Goal: Task Accomplishment & Management: Complete application form

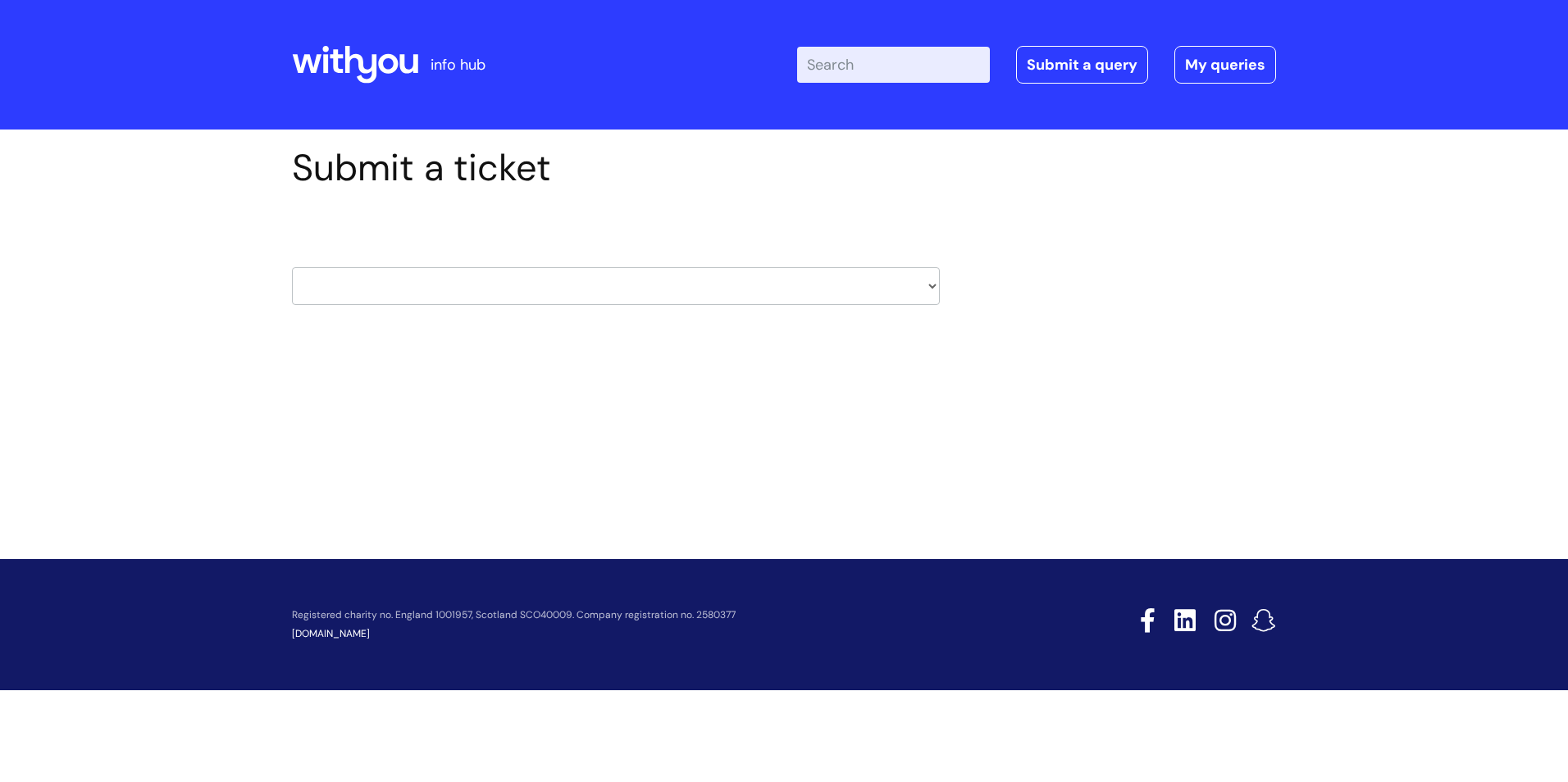
drag, startPoint x: 391, startPoint y: 299, endPoint x: 408, endPoint y: 299, distance: 17.0
click at [391, 299] on select "HR / People IT and Support Clinical Drug Alerts Finance Accounts Data Support T…" at bounding box center [616, 286] width 648 height 38
select select "it_and_support"
click at [292, 267] on select "HR / People IT and Support Clinical Drug Alerts Finance Accounts Data Support T…" at bounding box center [616, 286] width 648 height 38
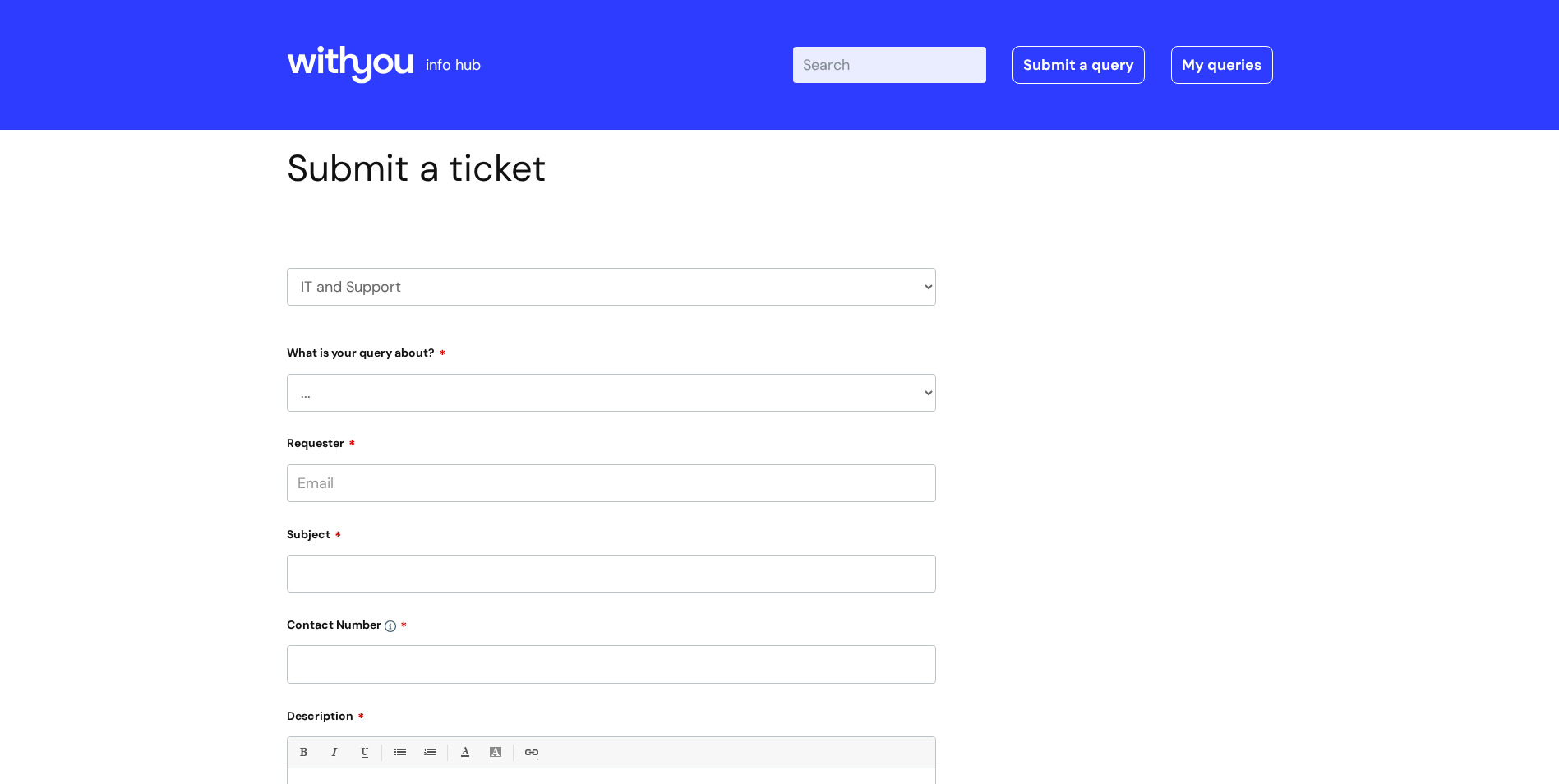
click at [447, 397] on select "... Mobile Phone Reset & MFA Accounts, Starters and Leavers IT Hardware issue I…" at bounding box center [611, 393] width 649 height 38
click at [287, 374] on select "... Mobile Phone Reset & MFA Accounts, Starters and Leavers IT Hardware issue I…" at bounding box center [611, 393] width 649 height 38
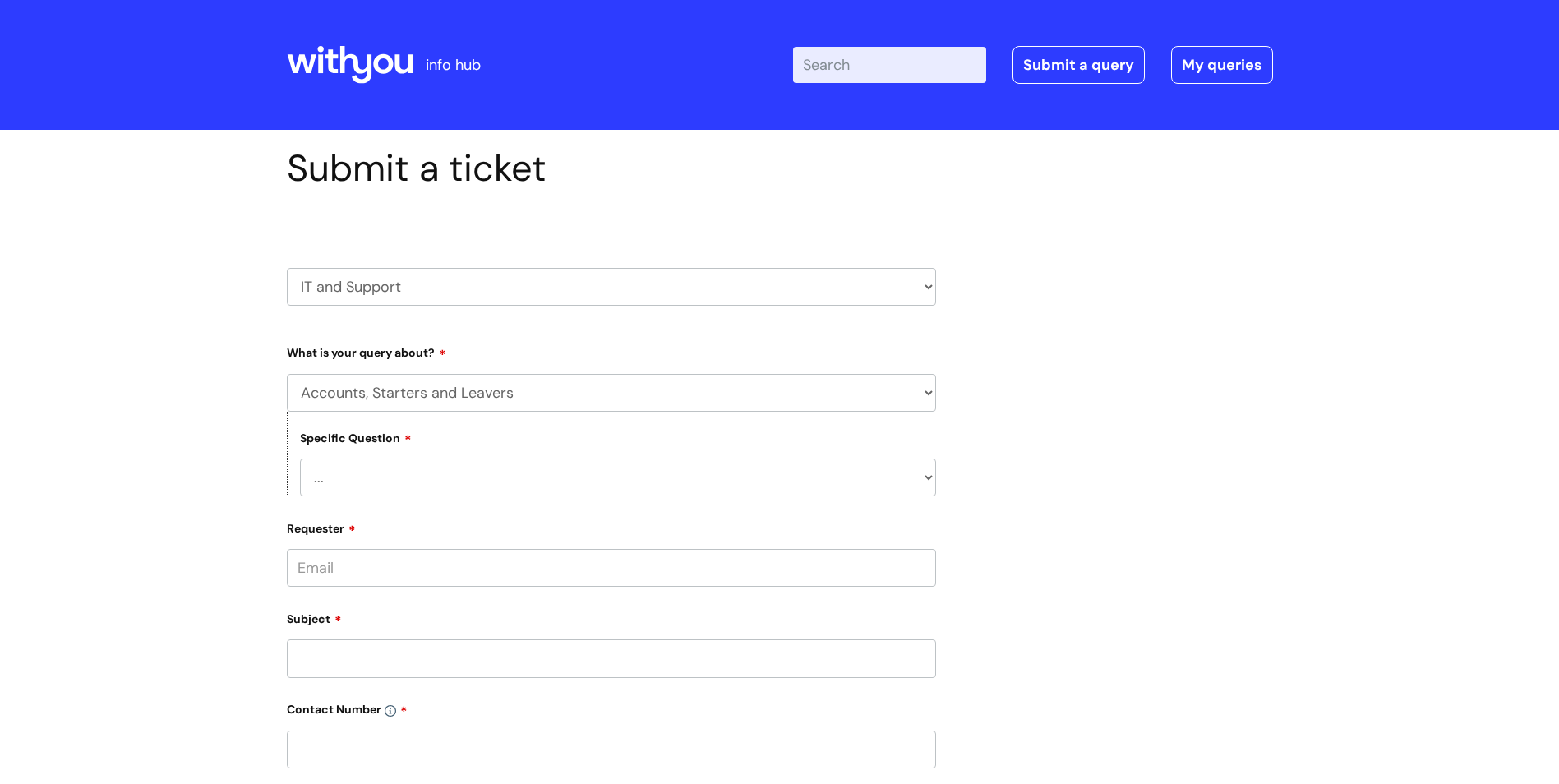
click at [593, 380] on select "... Mobile Phone Reset & MFA Accounts, Starters and Leavers IT Hardware issue I…" at bounding box center [611, 393] width 649 height 38
select select "Mobile Phone Reset & MFA"
click at [287, 374] on select "... Mobile Phone Reset & MFA Accounts, Starters and Leavers IT Hardware issue I…" at bounding box center [611, 393] width 649 height 38
click at [375, 476] on select "... Support with Mobile Phone Reset & MFA" at bounding box center [618, 478] width 636 height 38
select select "Support with Mobile Phone Reset & MFA"
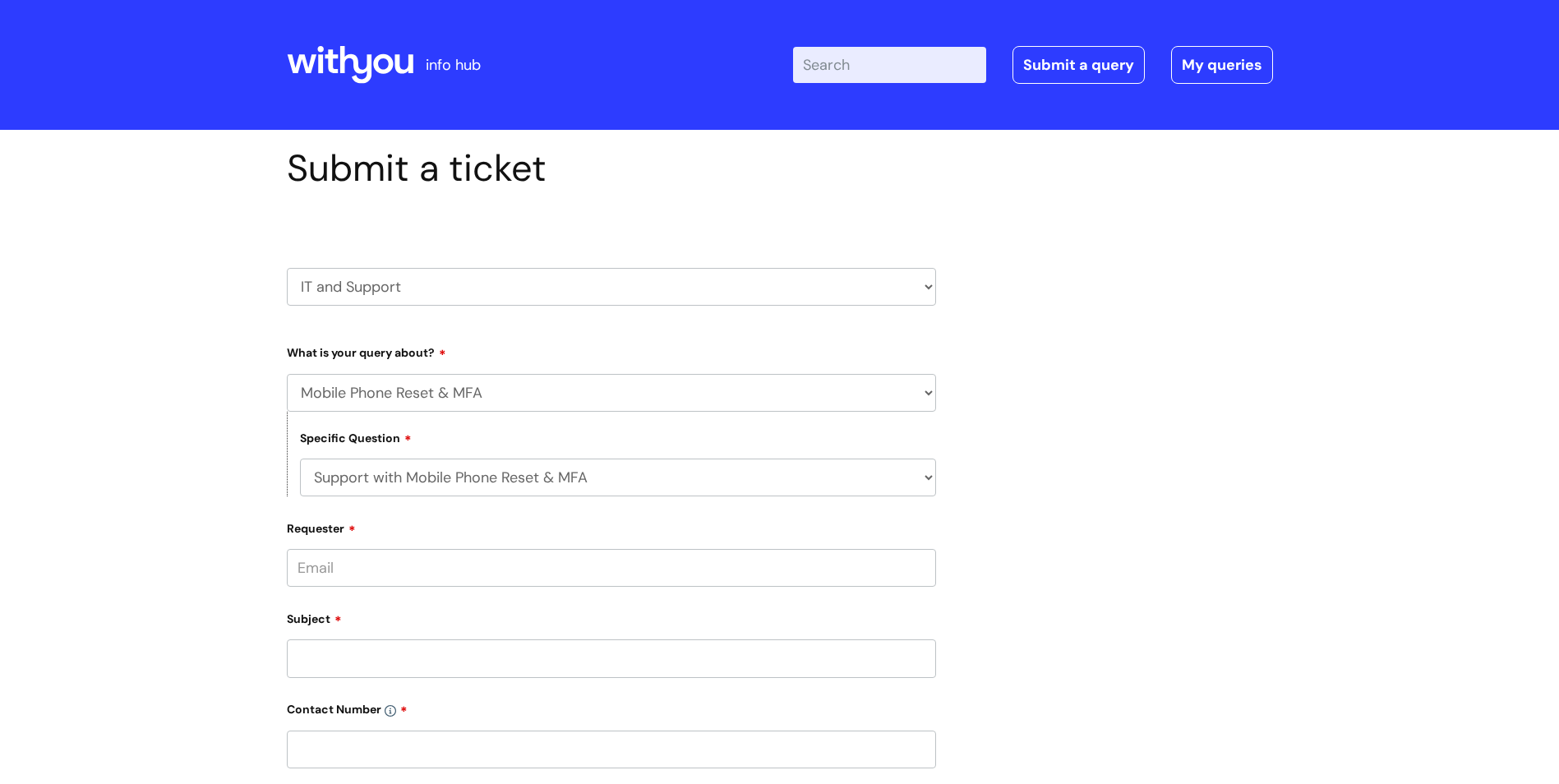
click at [300, 459] on select "... Support with Mobile Phone Reset & MFA" at bounding box center [618, 478] width 636 height 38
click at [316, 558] on input "Requester" at bounding box center [611, 568] width 649 height 38
type input "[PERSON_NAME][EMAIL_ADDRESS][PERSON_NAME][DOMAIN_NAME]"
type input "New password"
type input "02032281564"
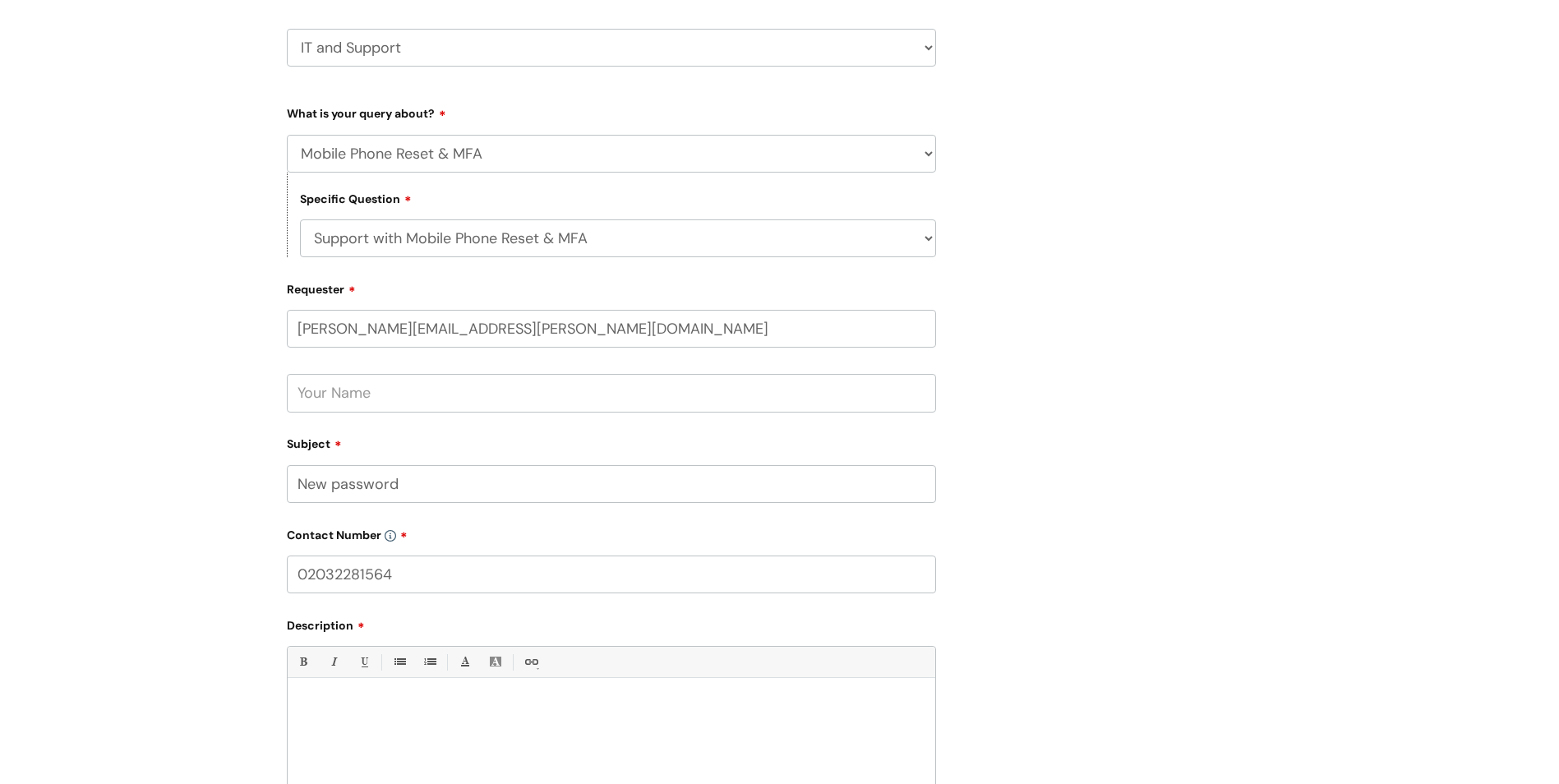
scroll to position [246, 0]
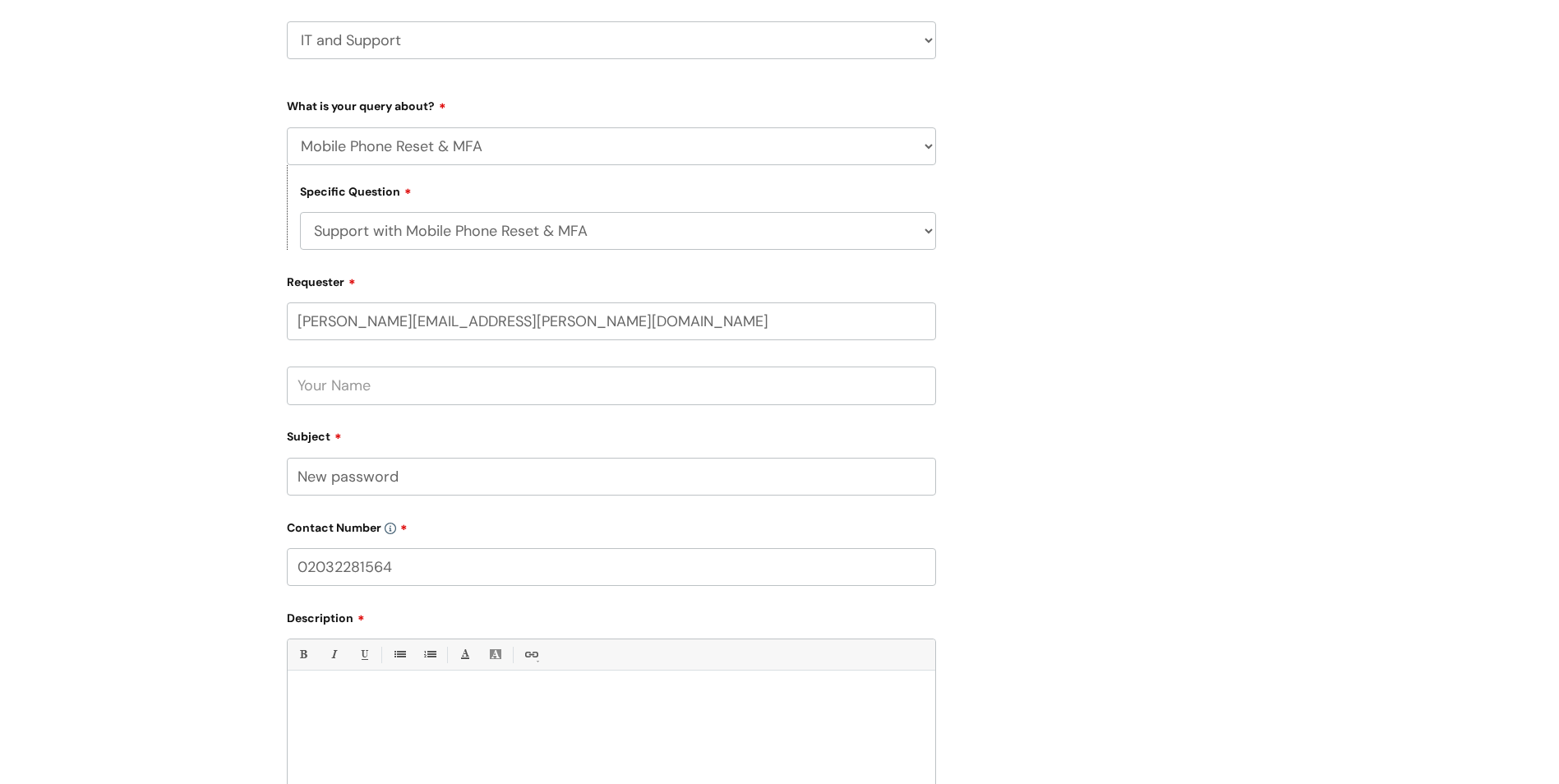
click at [381, 395] on input "text" at bounding box center [611, 385] width 649 height 38
type input "[PERSON_NAME]"
drag, startPoint x: 428, startPoint y: 478, endPoint x: 290, endPoint y: 481, distance: 138.0
click at [290, 481] on input "New password" at bounding box center [611, 477] width 649 height 38
type input "c"
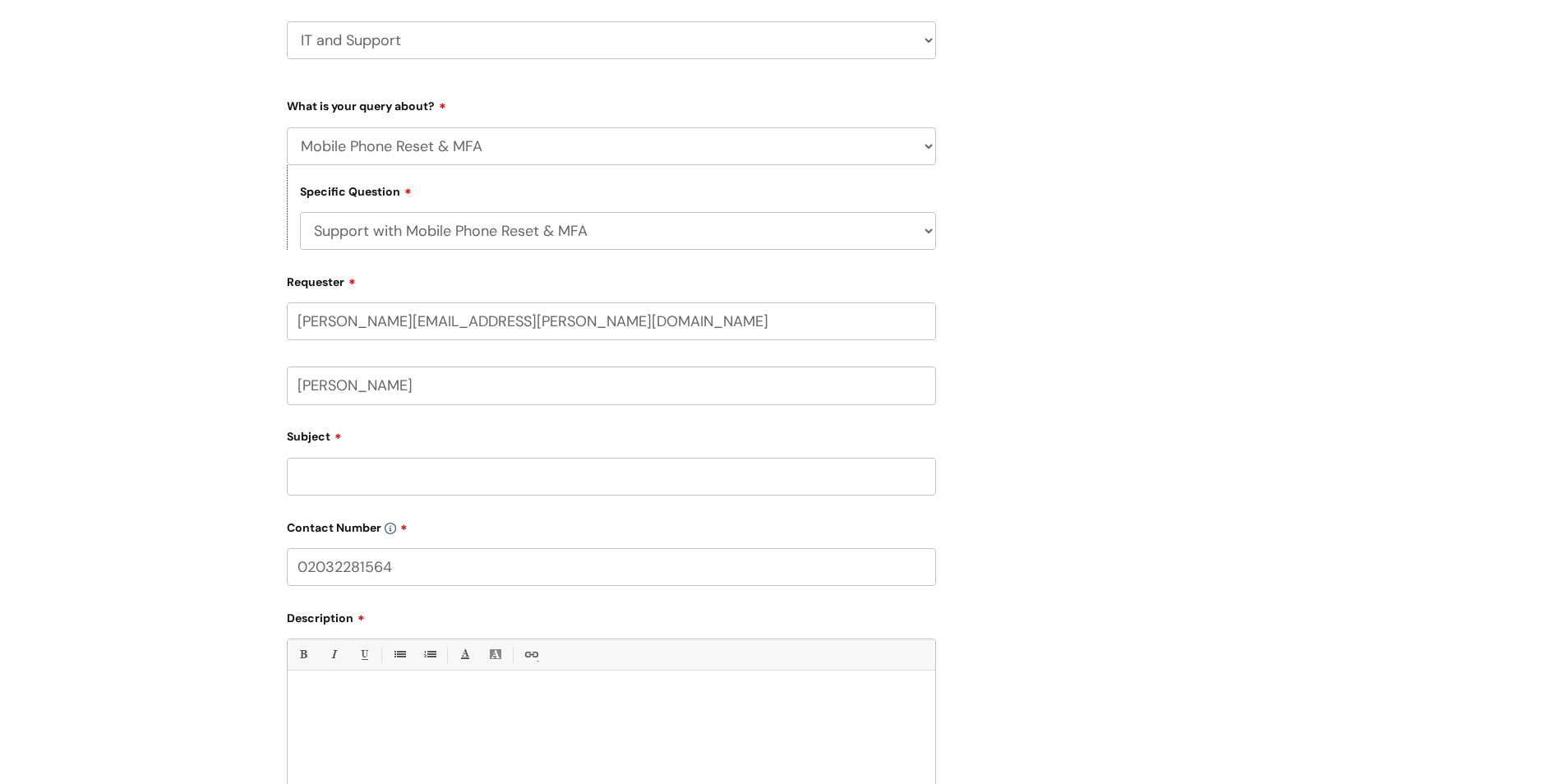
type input "q"
type input "Q"
drag, startPoint x: 651, startPoint y: 478, endPoint x: 422, endPoint y: 487, distance: 229.2
click at [422, 487] on input "QR code for MFA to set up my email and itrent" at bounding box center [611, 477] width 649 height 38
type input "QR code for MFA ."
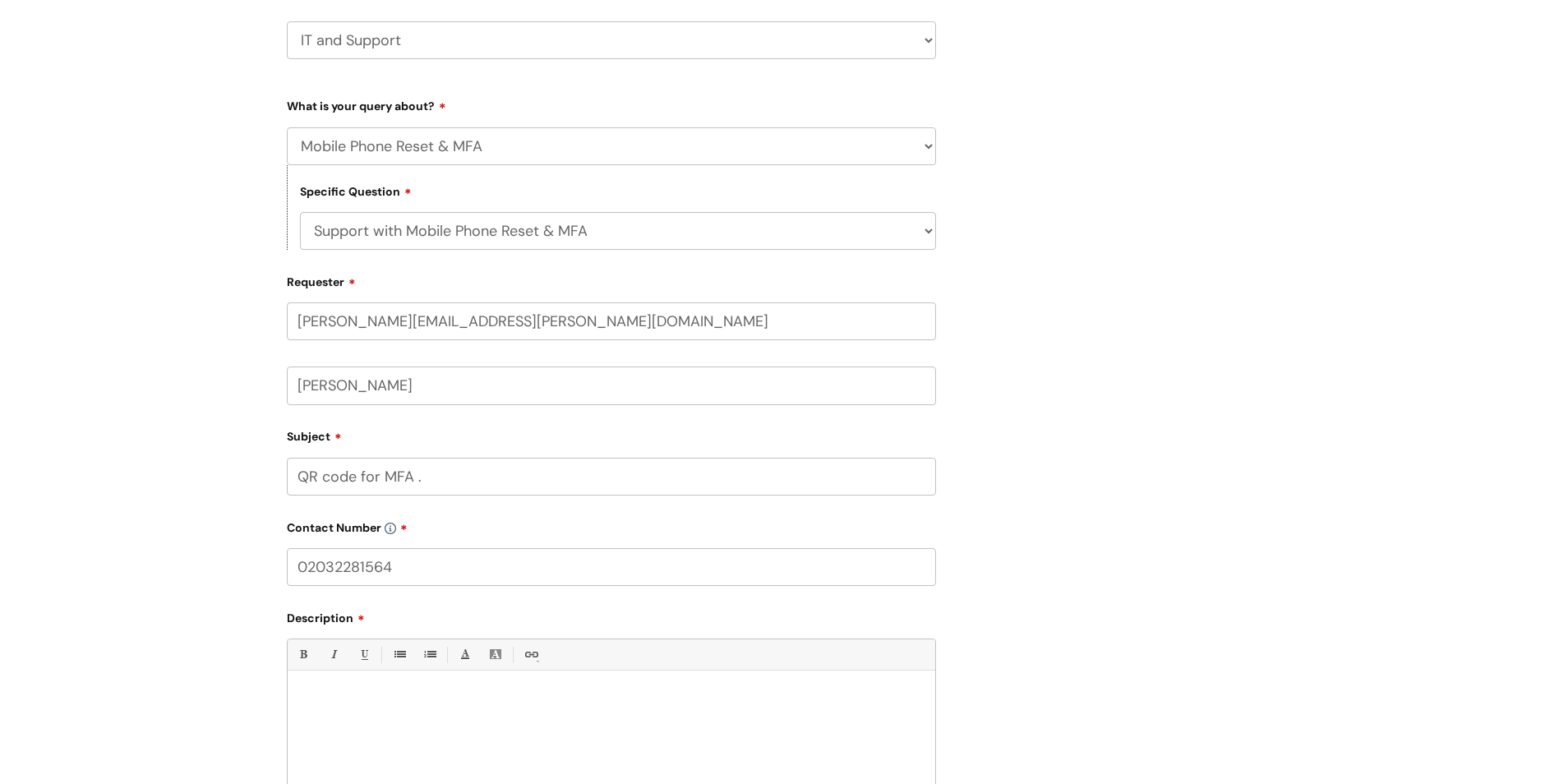
click at [328, 707] on div at bounding box center [611, 736] width 648 height 113
click at [302, 702] on p "Have been locked out of my email account and I need a QR code to set up my MFA." at bounding box center [611, 700] width 623 height 15
click at [727, 694] on p "I have been locked out of my email account and I need a QR code to set up my MF…" at bounding box center [611, 700] width 623 height 15
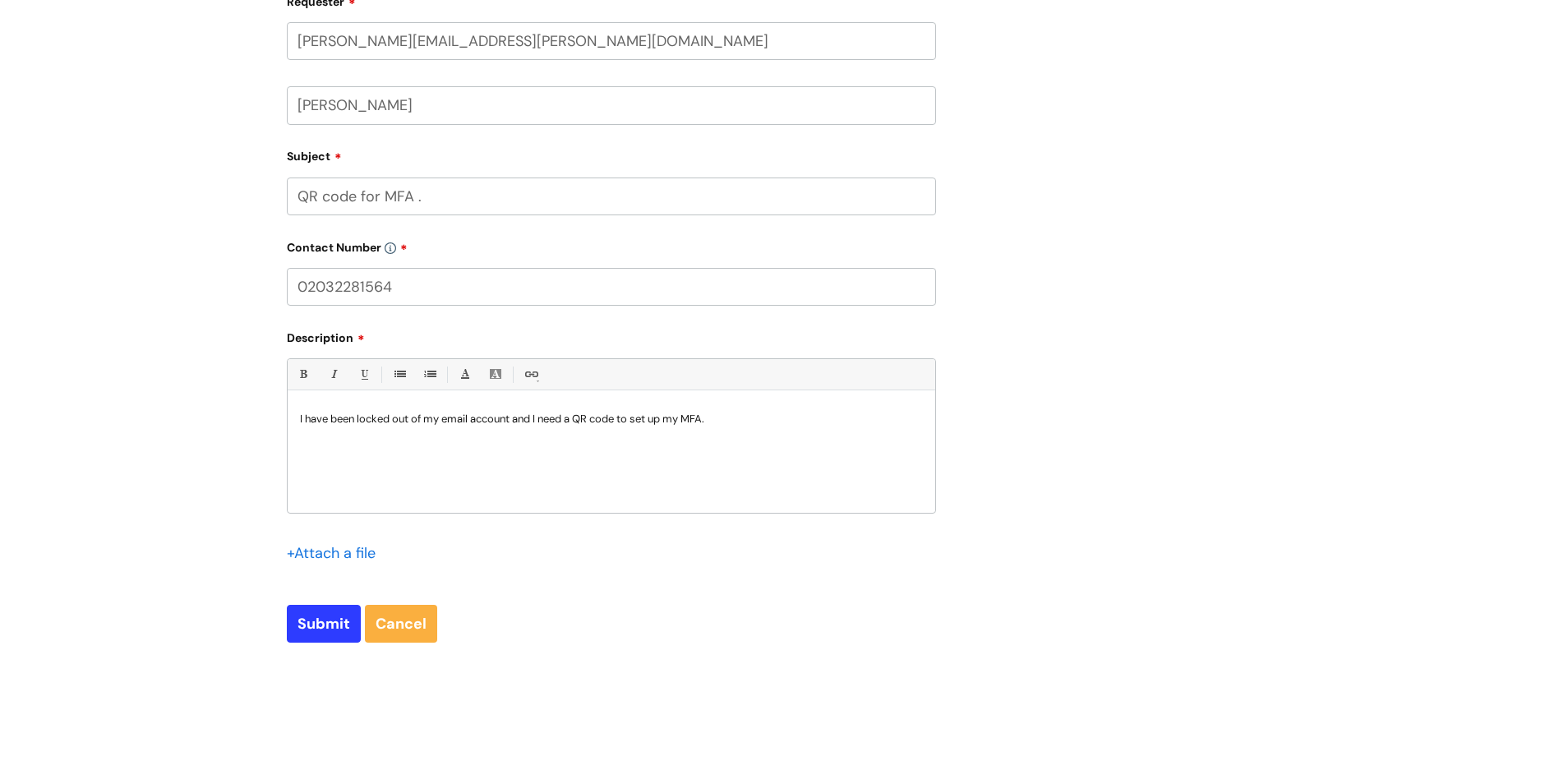
scroll to position [576, 0]
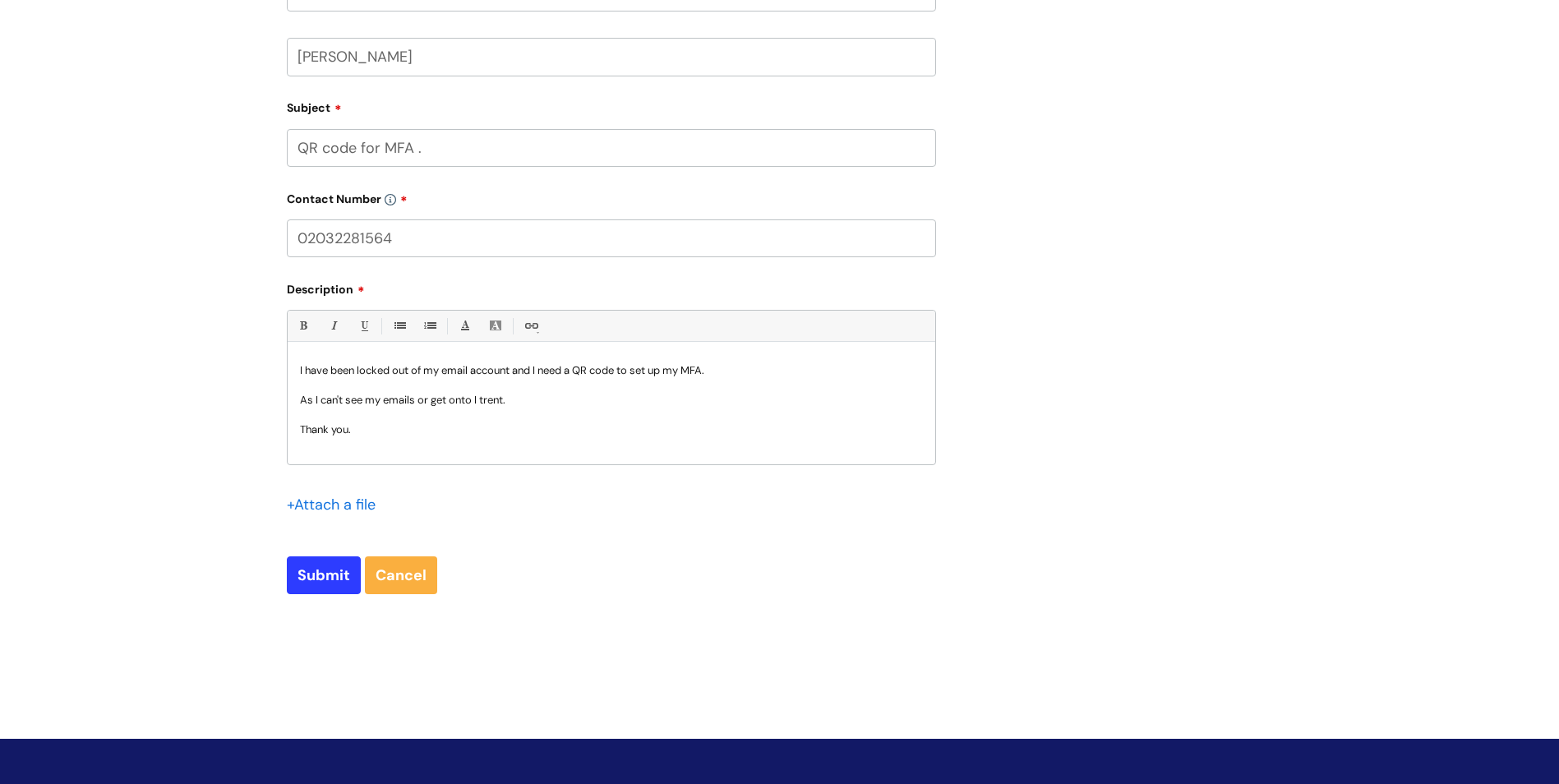
click at [487, 402] on p "As I can't see my emails or get onto I trent." at bounding box center [611, 400] width 623 height 15
click at [484, 400] on p "As I can't see my emails or get onto I Trent." at bounding box center [611, 400] width 623 height 15
click at [337, 582] on input "Submit" at bounding box center [323, 576] width 74 height 38
type input "Please Wait..."
